Goal: Task Accomplishment & Management: Manage account settings

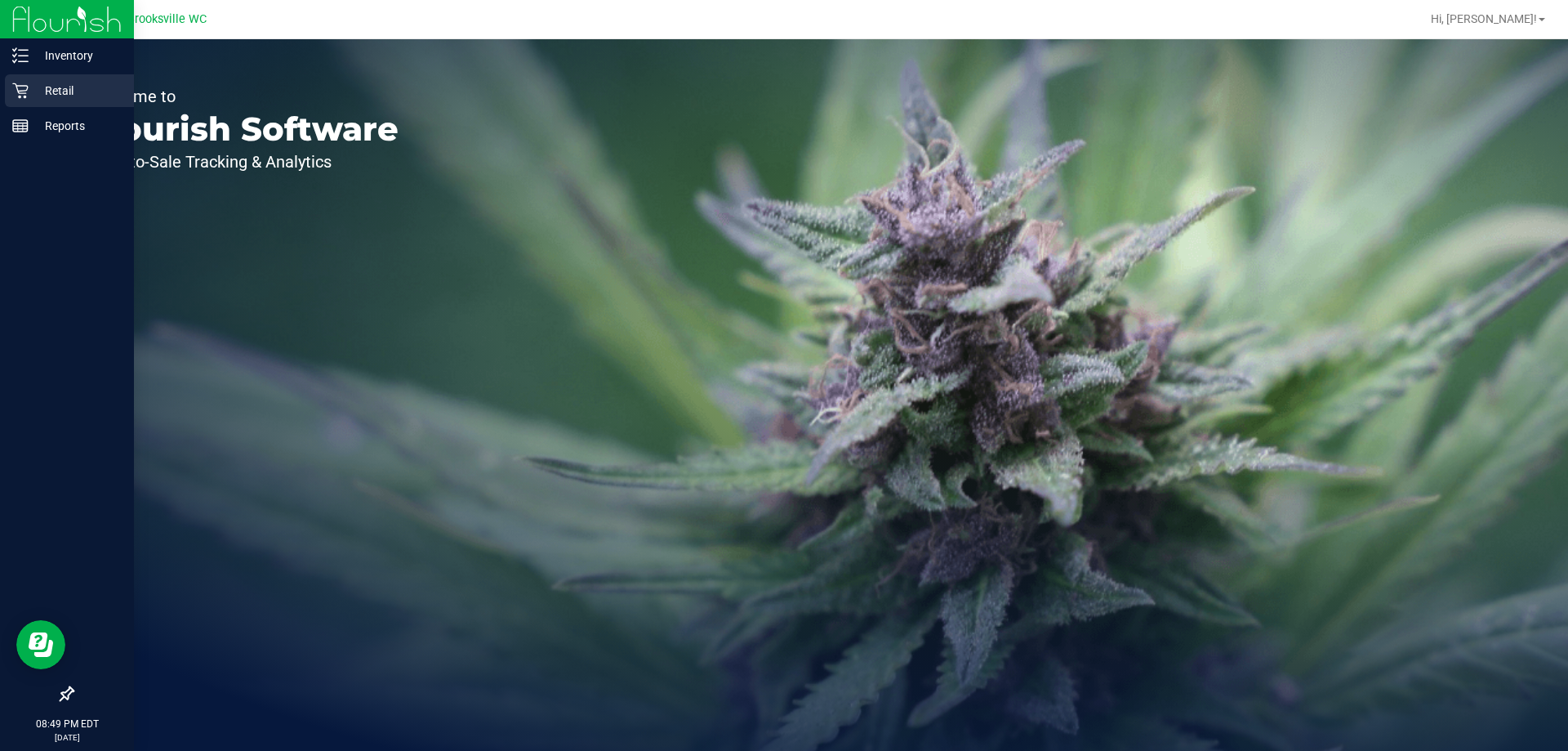
click at [58, 86] on p "Retail" at bounding box center [77, 90] width 98 height 20
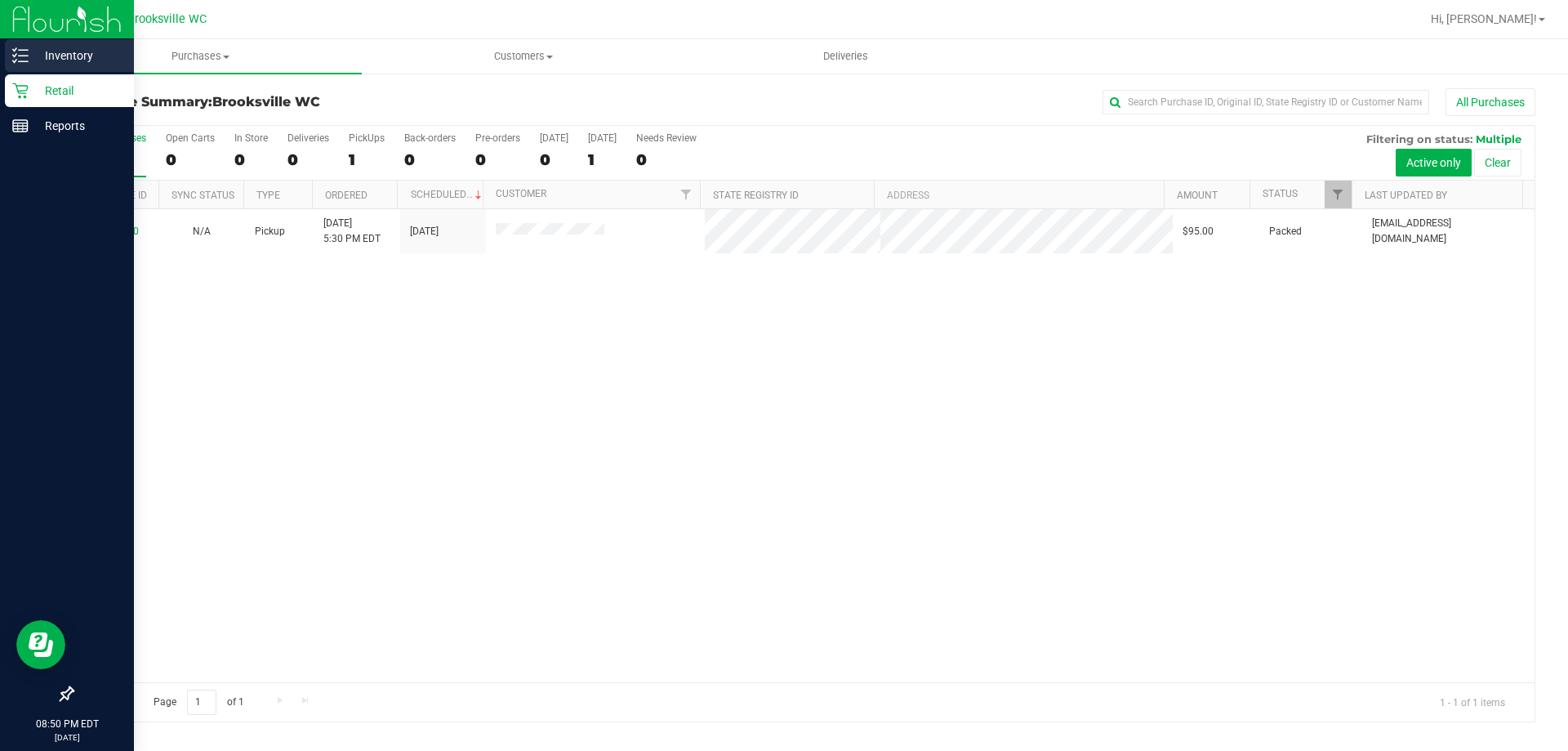
click at [36, 52] on p "Inventory" at bounding box center [77, 55] width 98 height 20
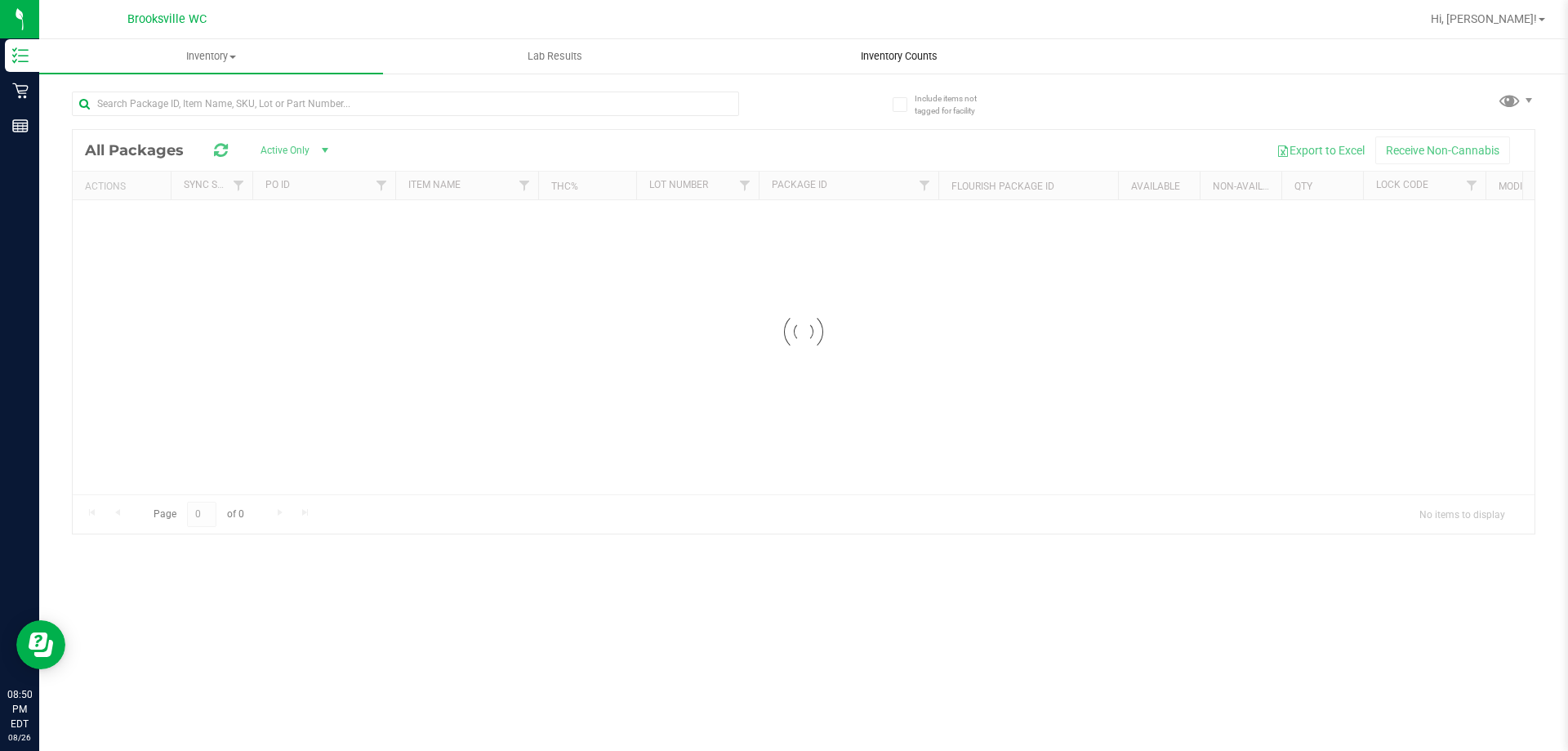
click at [892, 50] on span "Inventory Counts" at bounding box center [899, 56] width 121 height 15
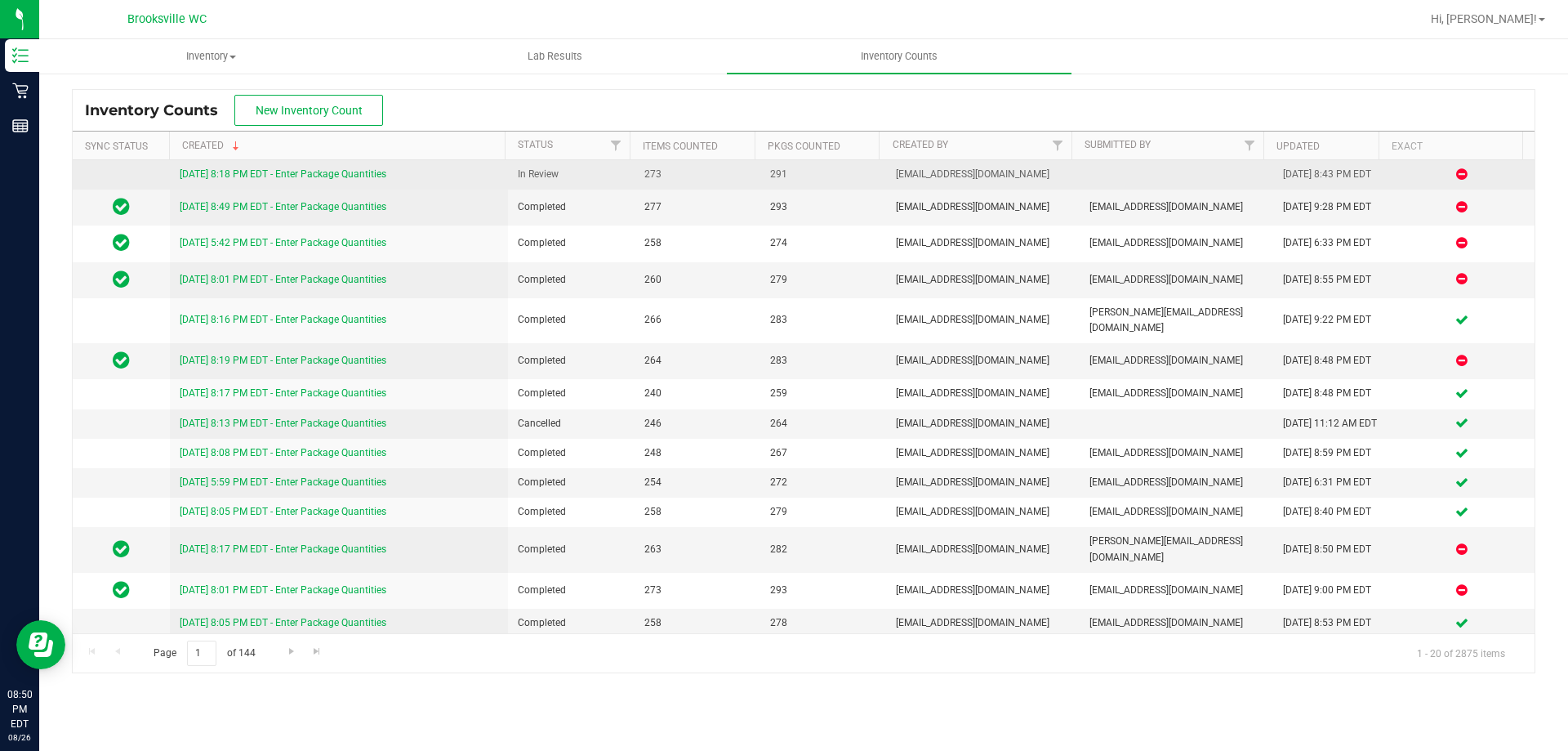
click at [342, 173] on link "8/26/25 8:18 PM EDT - Enter Package Quantities" at bounding box center [283, 173] width 206 height 11
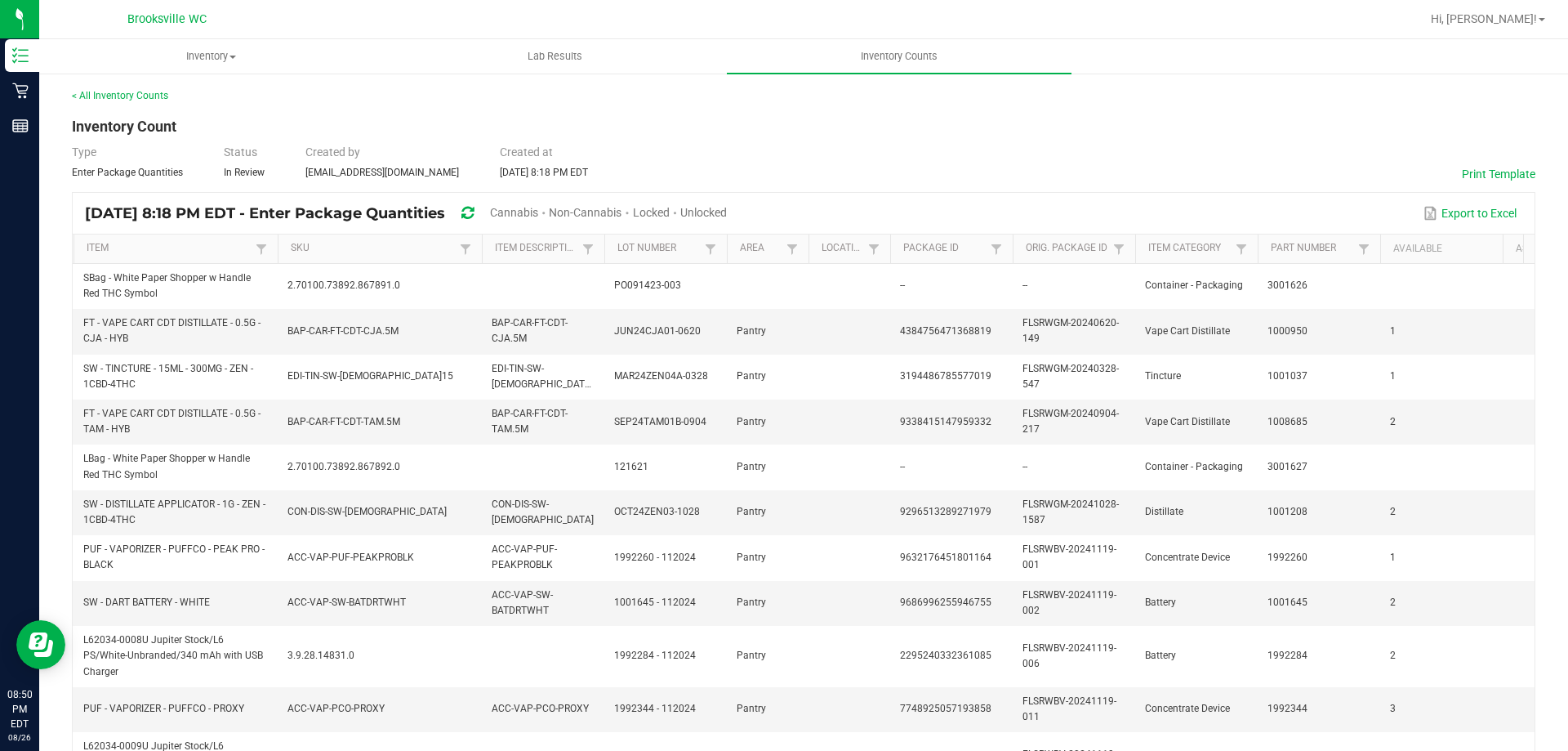
click at [726, 211] on span "Unlocked" at bounding box center [704, 213] width 47 height 13
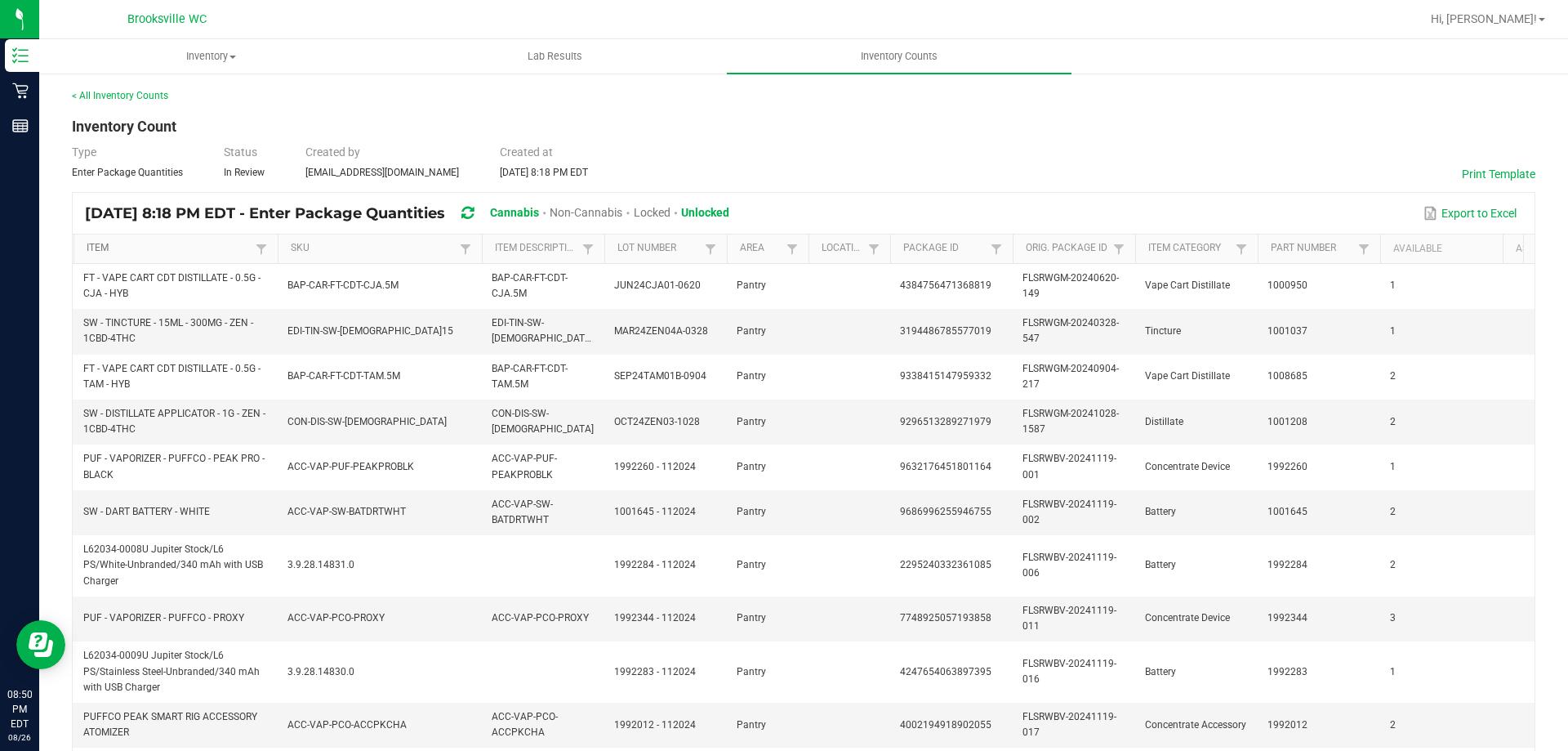
click at [219, 250] on link "Item" at bounding box center [168, 248] width 164 height 13
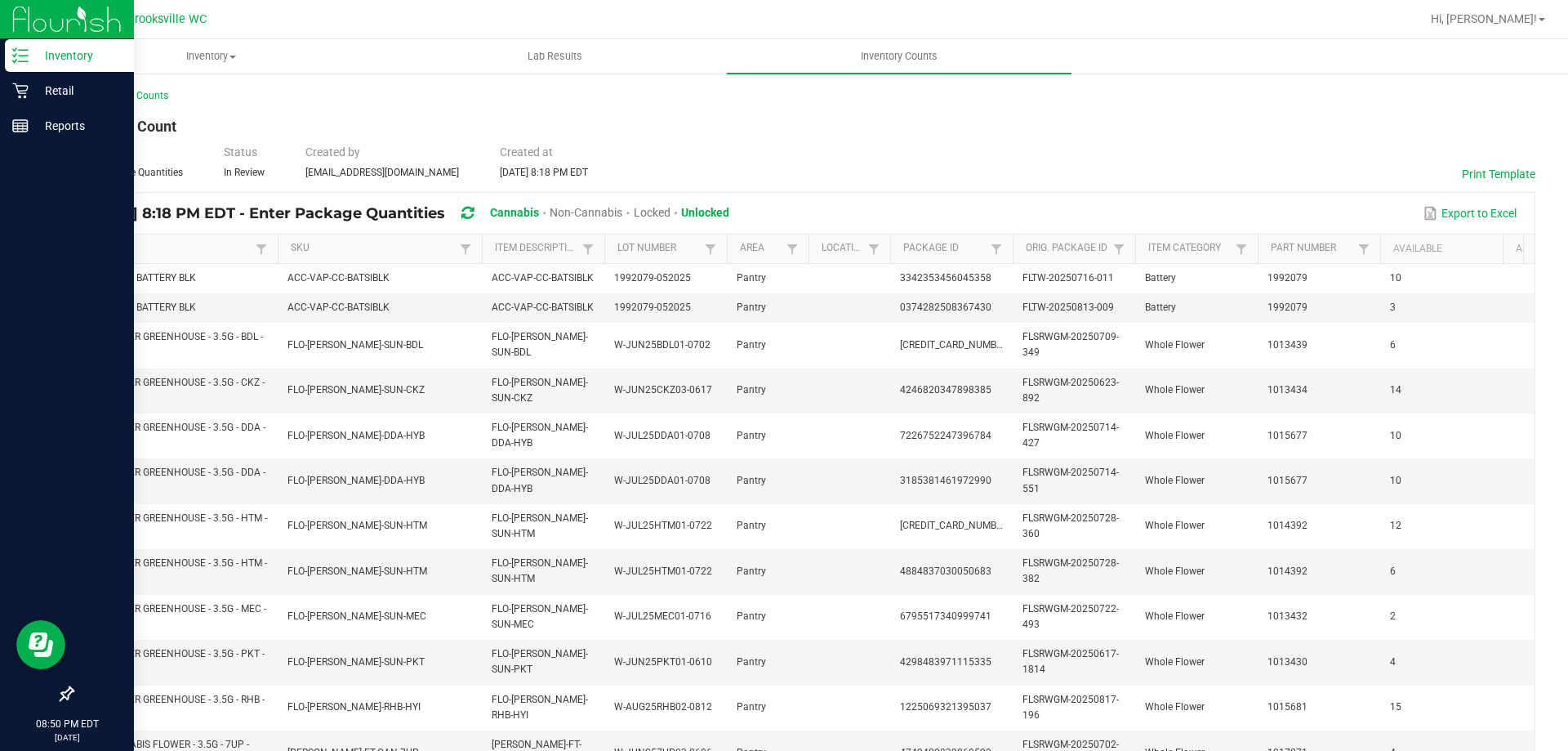
click at [47, 52] on p "Inventory" at bounding box center [77, 55] width 98 height 20
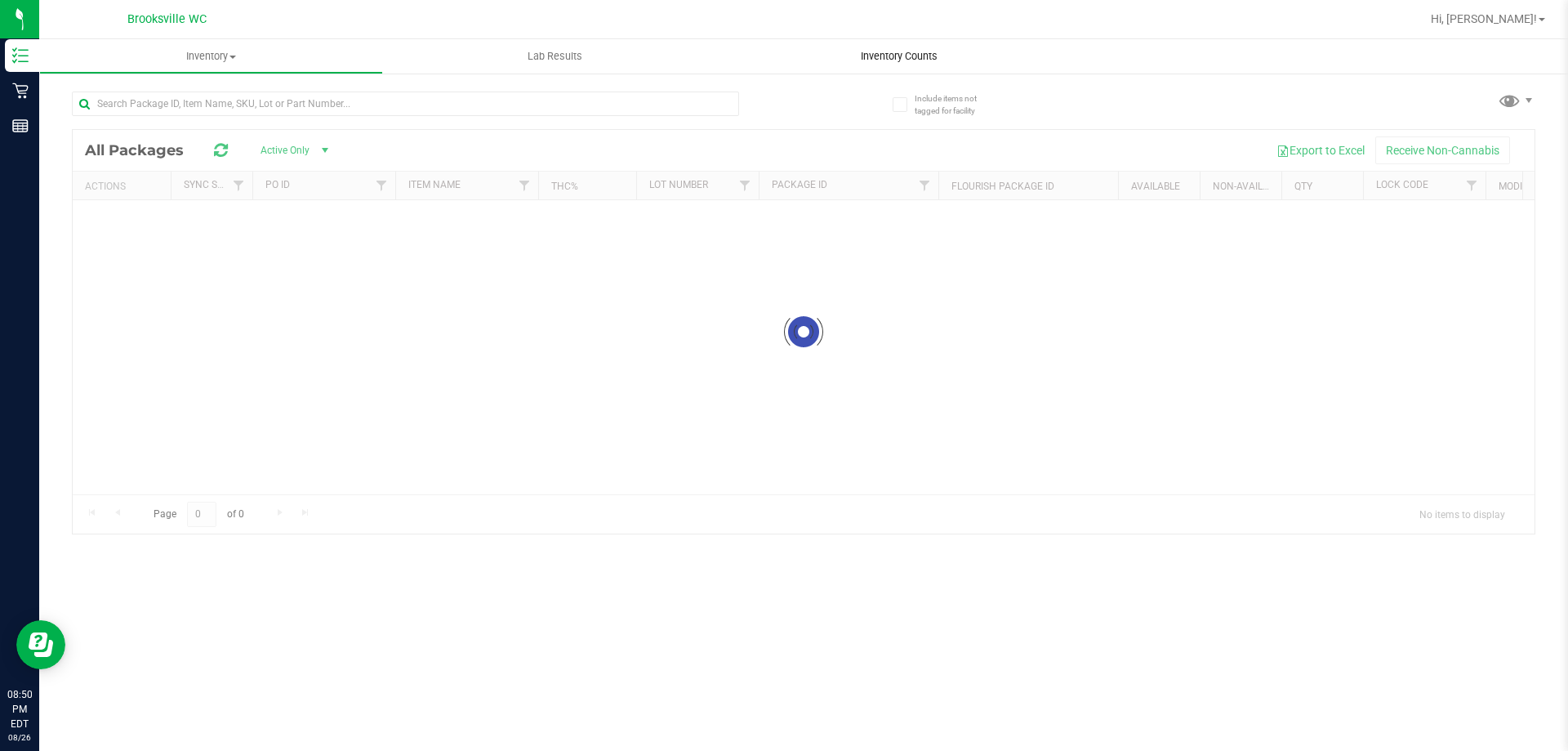
click at [897, 64] on div "Inventory All packages All inventory Waste log Lab Results Inventory Counts" at bounding box center [803, 395] width 1529 height 712
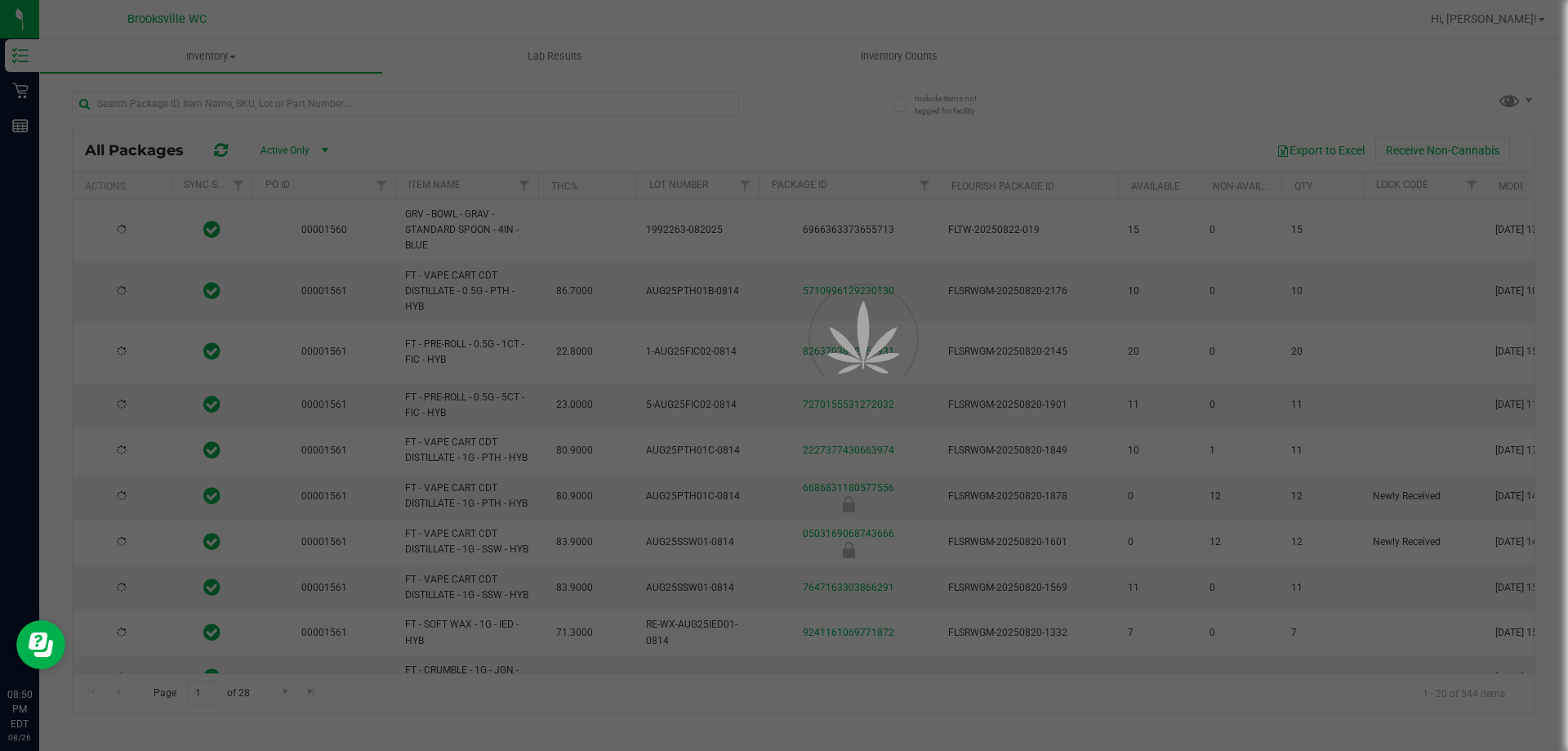
click at [894, 54] on div at bounding box center [784, 375] width 1568 height 751
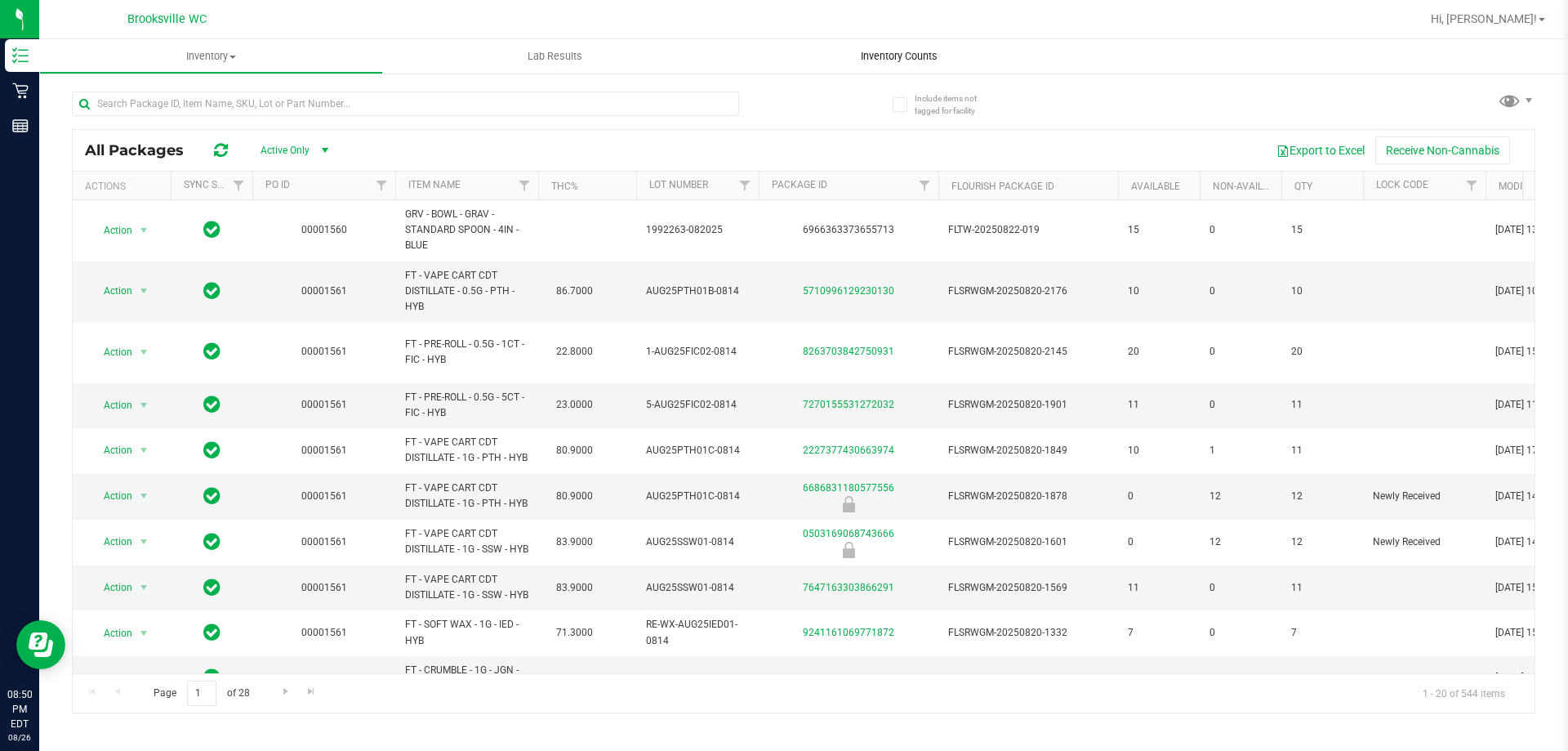
click at [903, 56] on span "Inventory Counts" at bounding box center [899, 56] width 121 height 15
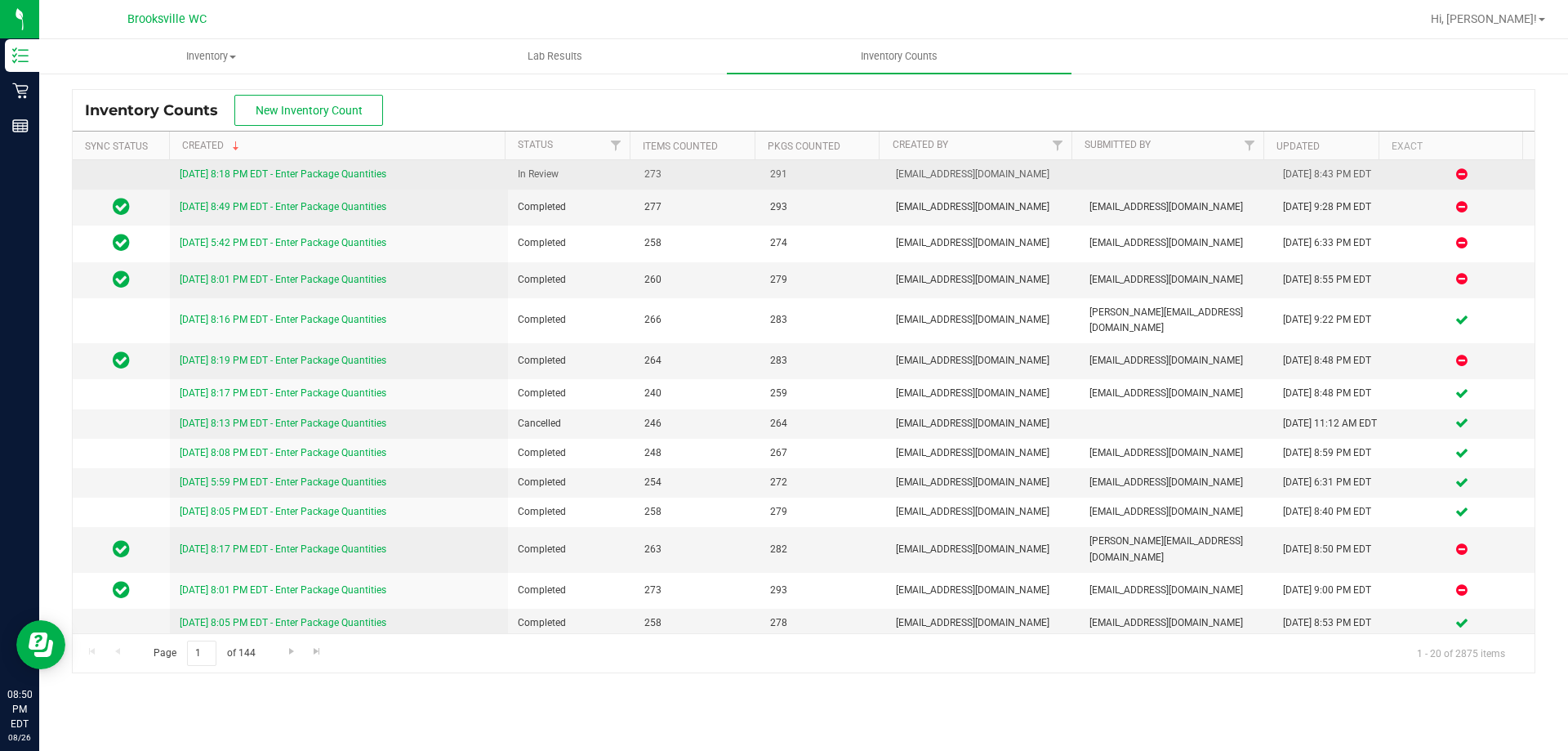
click at [346, 174] on link "8/26/25 8:18 PM EDT - Enter Package Quantities" at bounding box center [283, 173] width 206 height 11
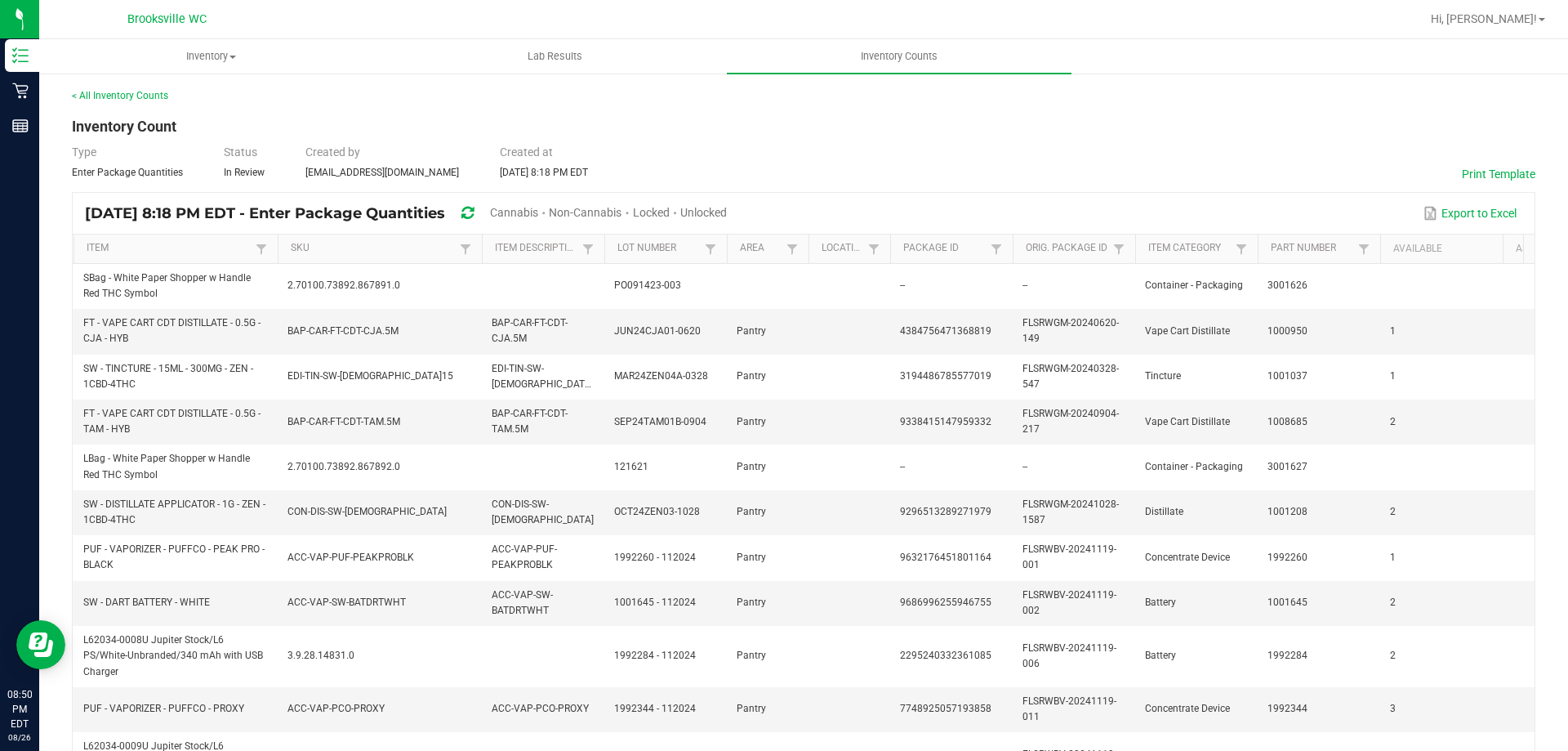
click at [726, 206] on span "Unlocked" at bounding box center [704, 213] width 47 height 13
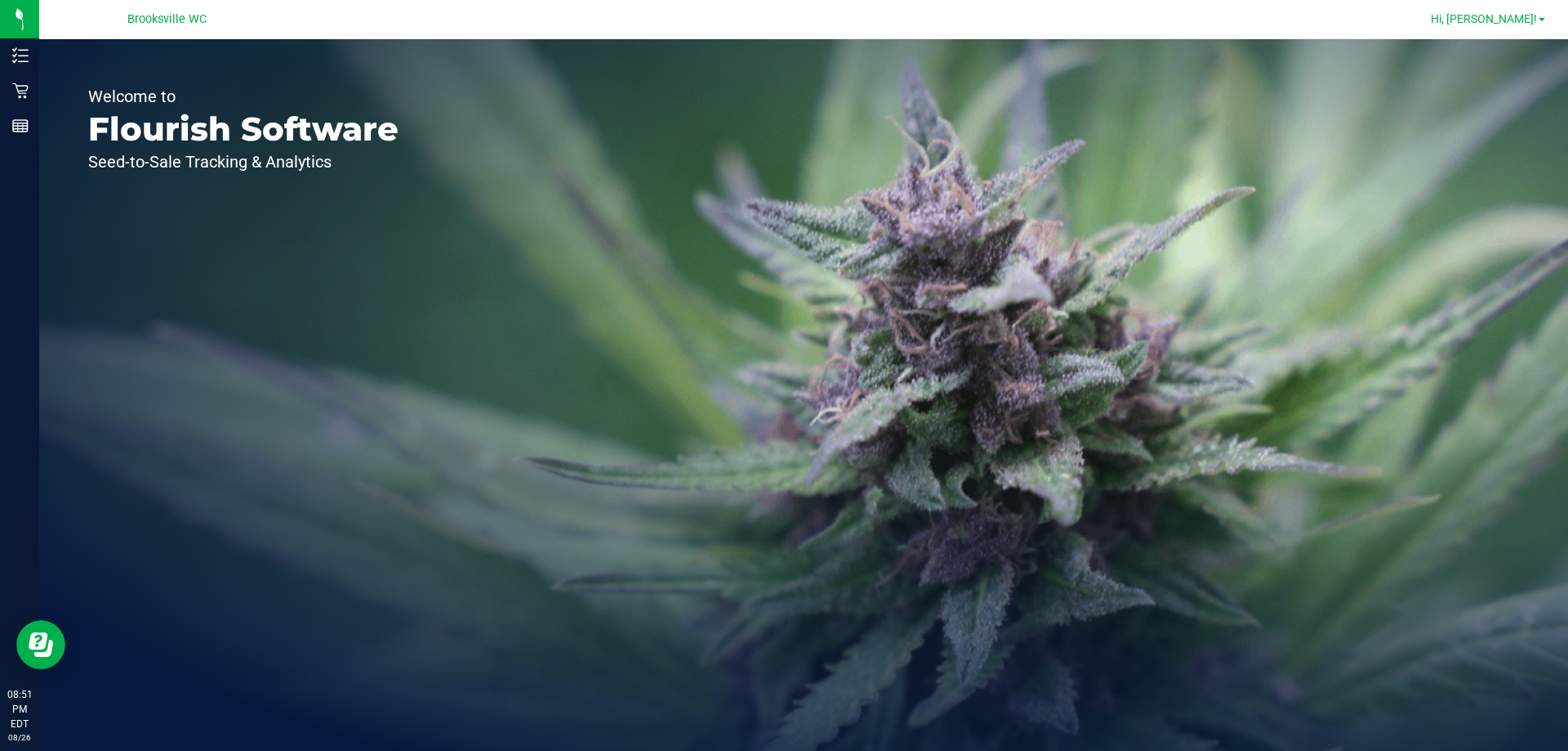
click at [1510, 16] on span "Hi, [PERSON_NAME]!" at bounding box center [1484, 19] width 106 height 13
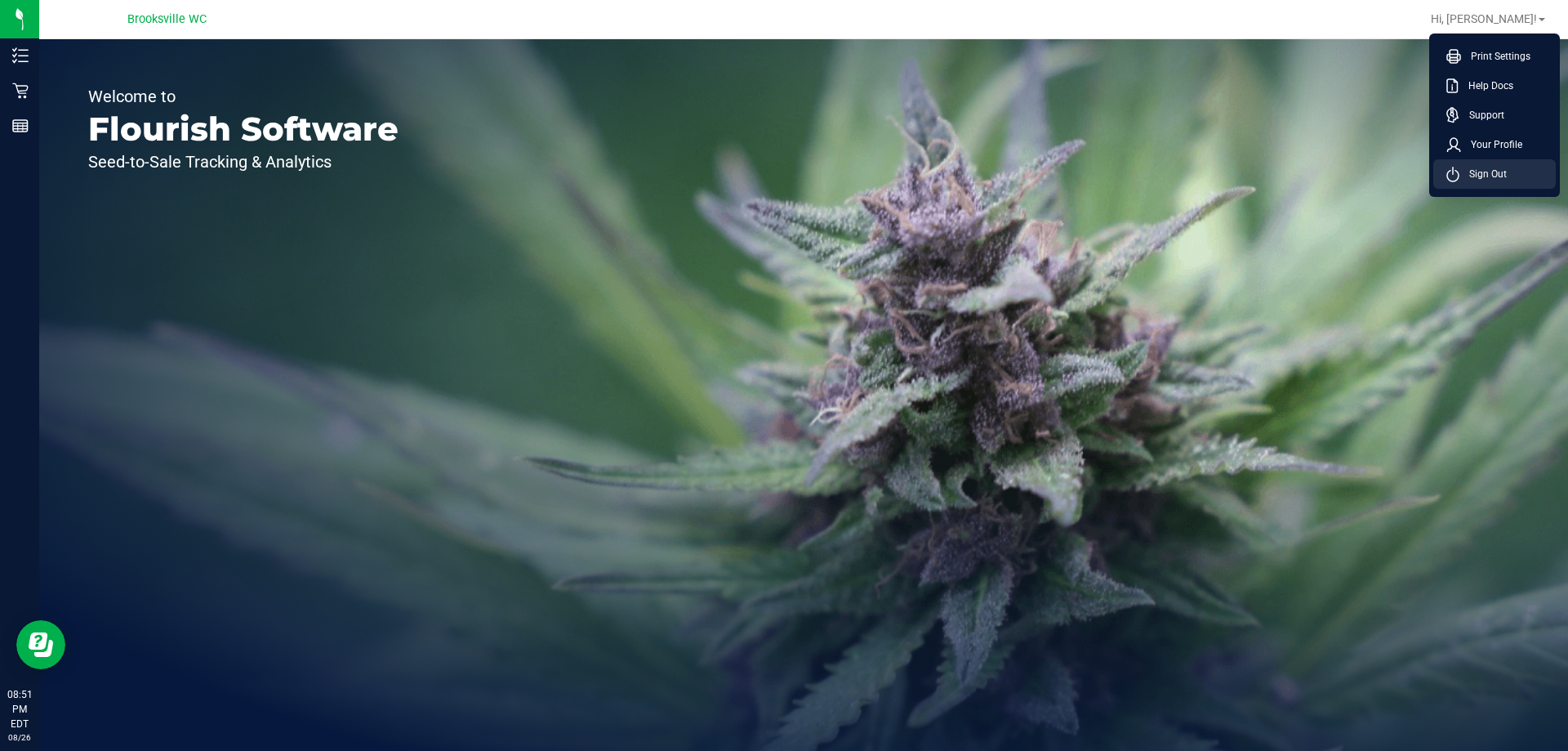
click at [1486, 168] on li "Sign Out" at bounding box center [1494, 173] width 123 height 29
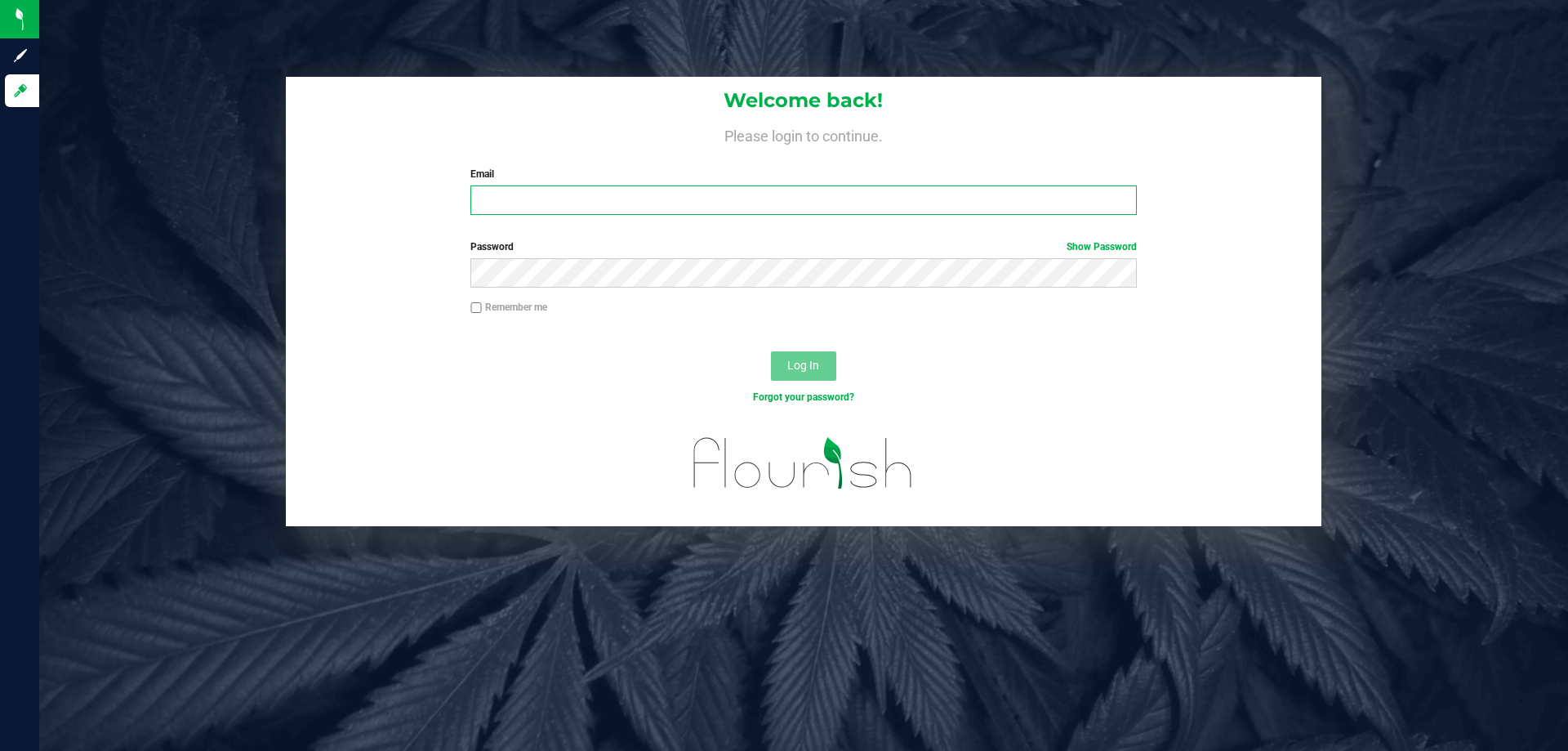
click at [606, 190] on input "Email" at bounding box center [803, 200] width 665 height 29
type input "[EMAIL_ADDRESS][DOMAIN_NAME]"
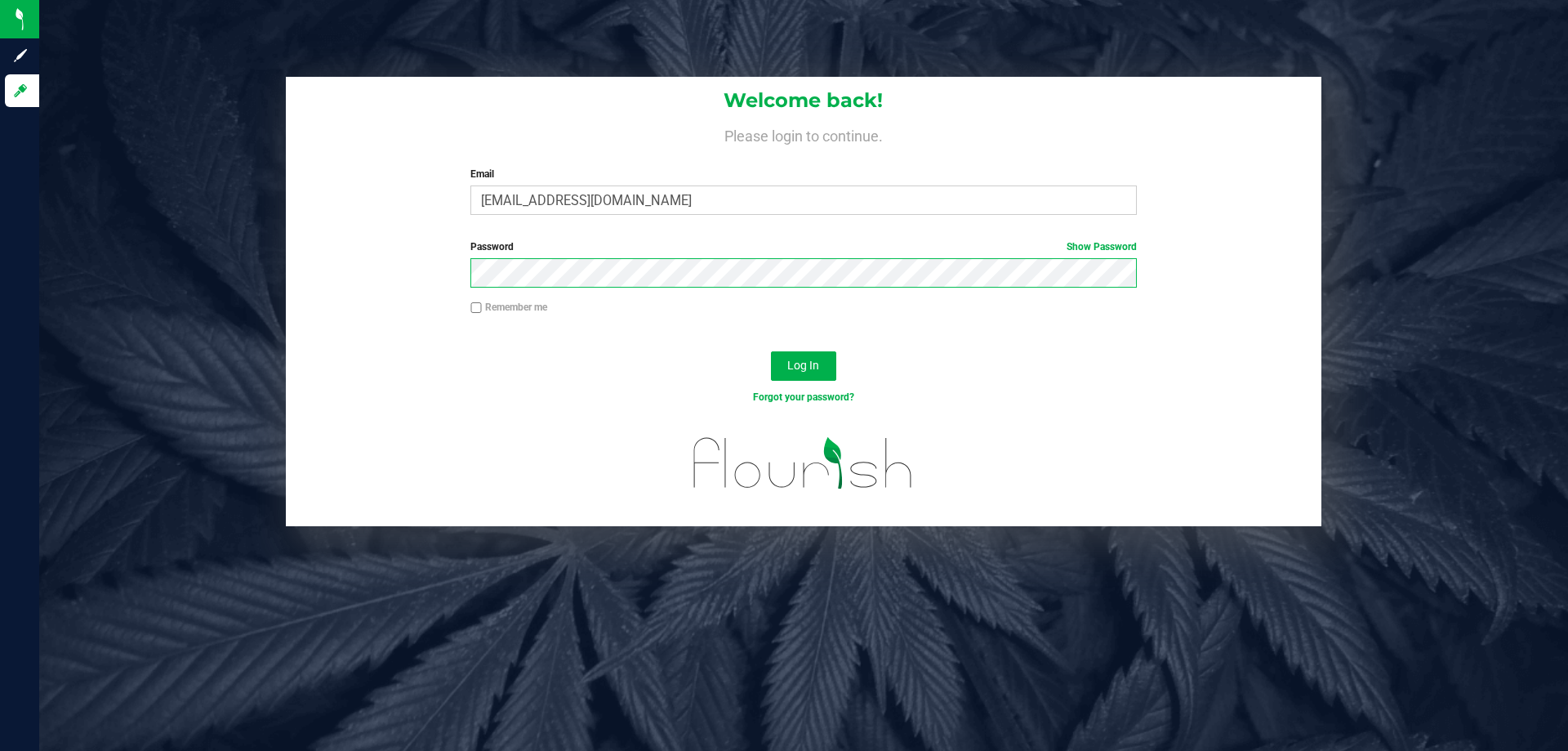
click at [771, 352] on button "Log In" at bounding box center [804, 366] width 66 height 29
